Goal: Information Seeking & Learning: Compare options

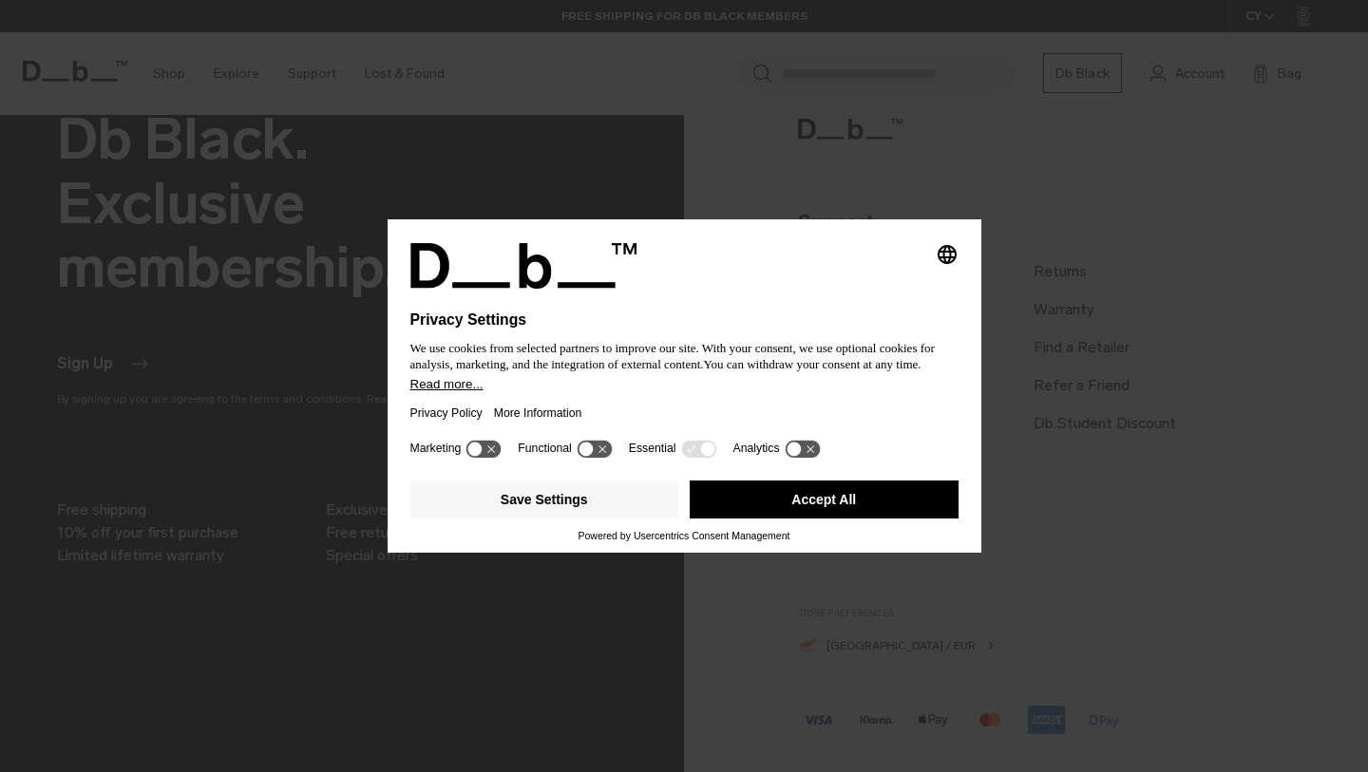
scroll to position [1626, 0]
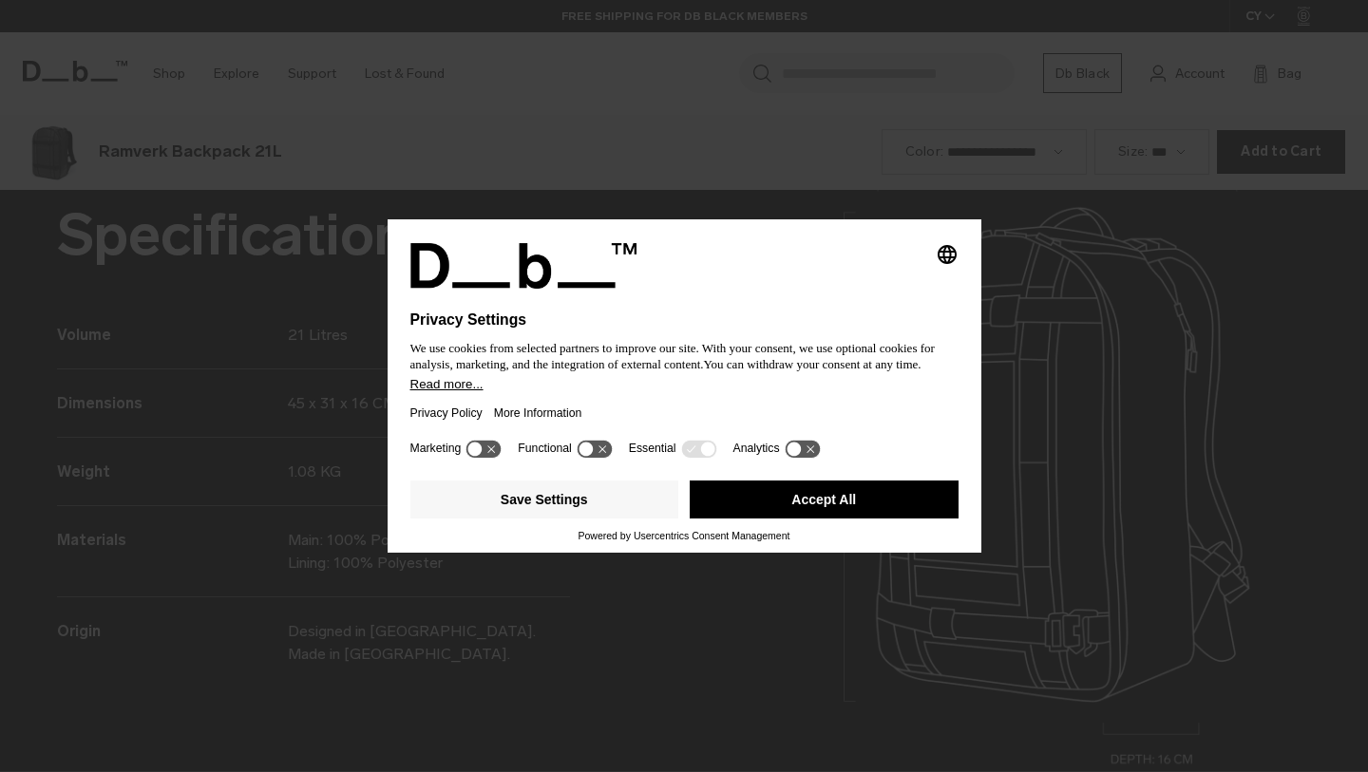
scroll to position [2317, 0]
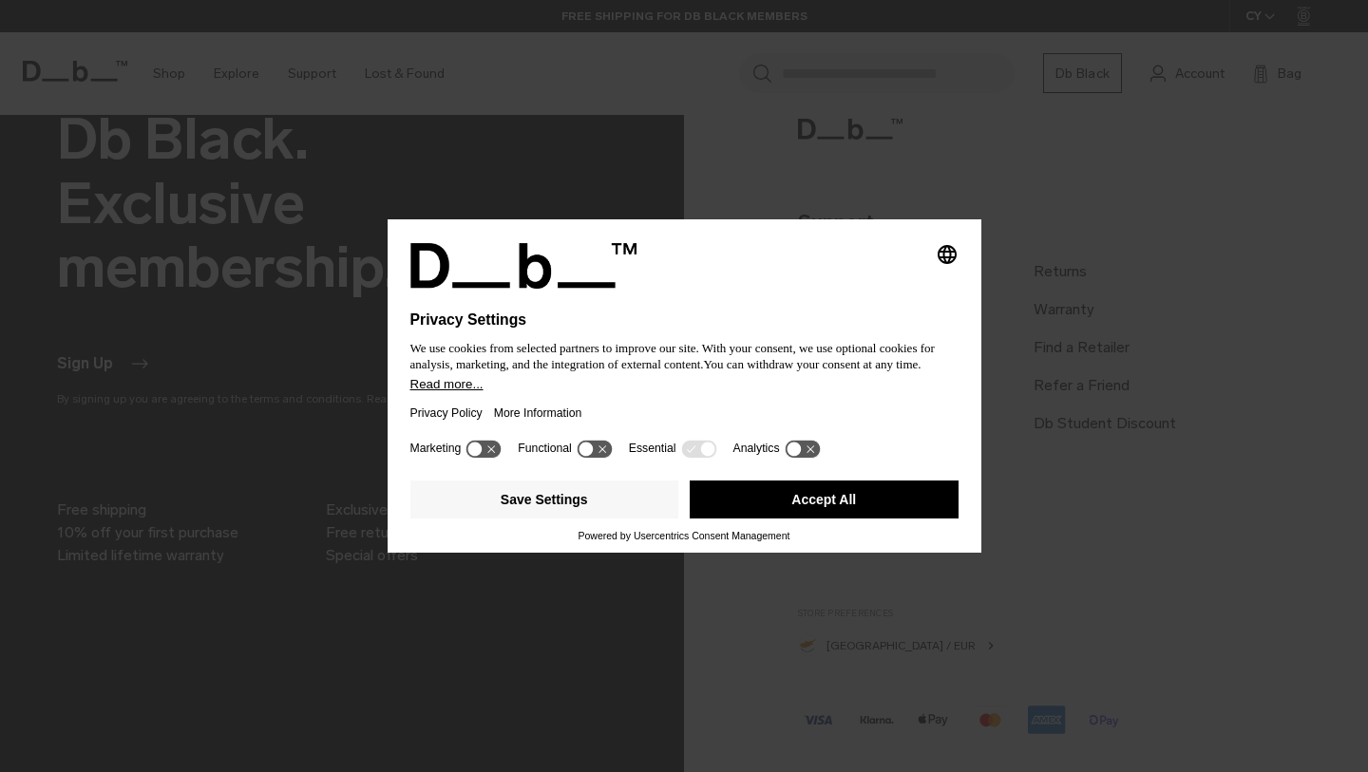
scroll to position [1626, 0]
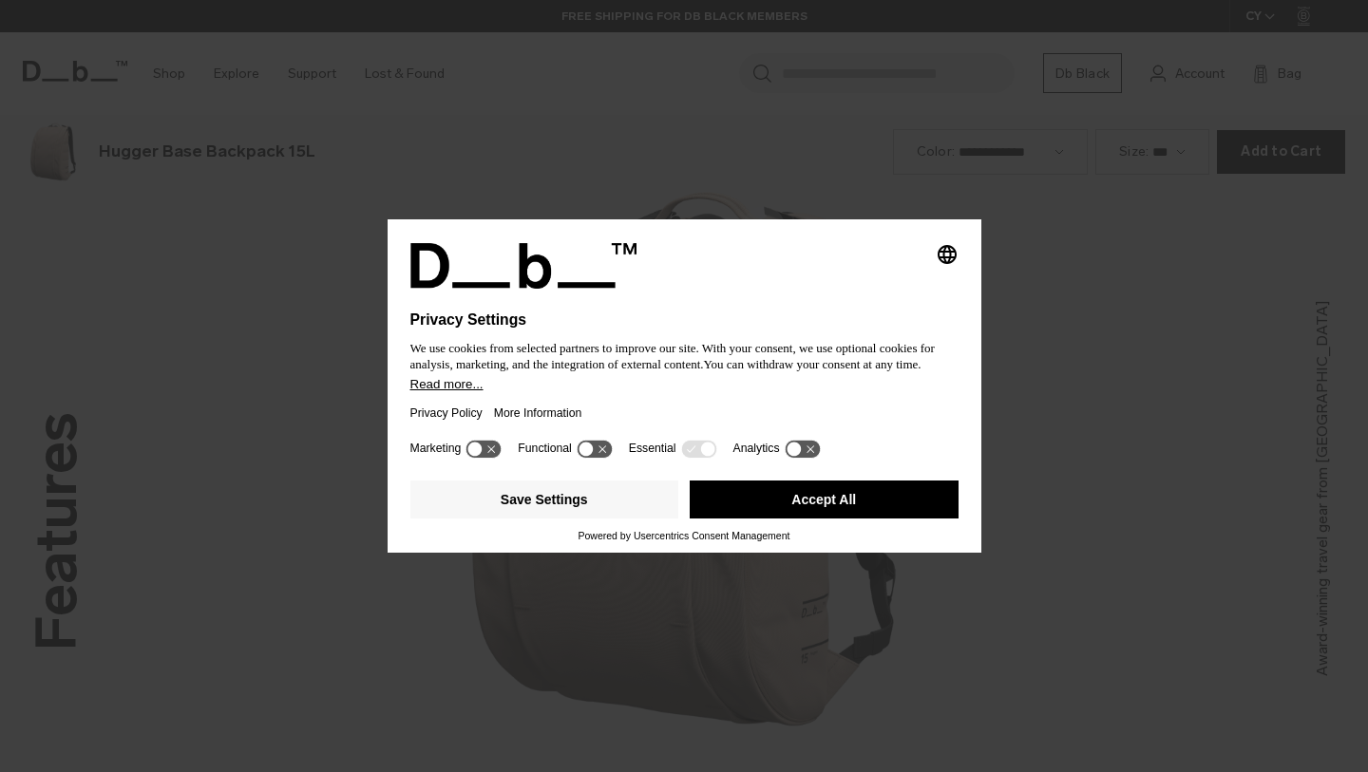
scroll to position [2317, 0]
